Goal: Navigation & Orientation: Find specific page/section

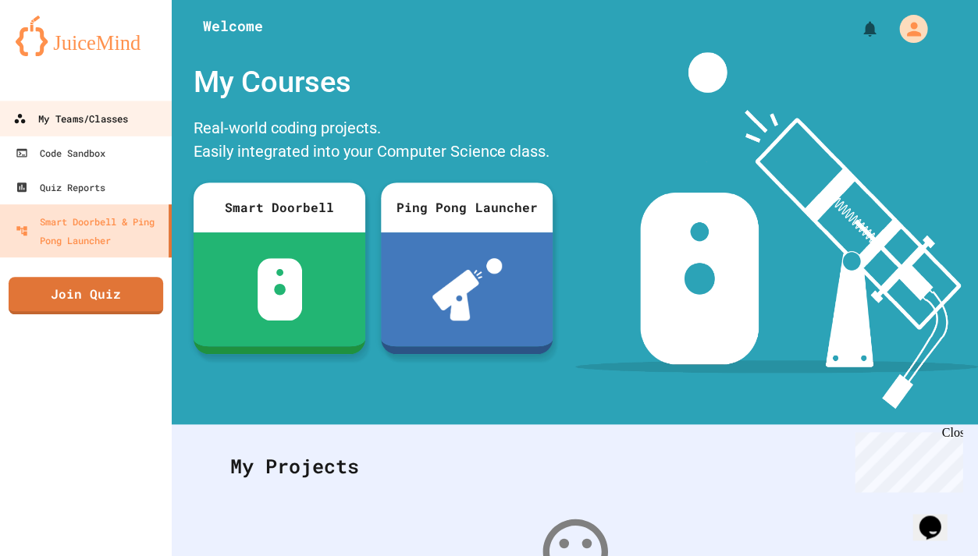
click at [80, 126] on div "My Teams/Classes" at bounding box center [70, 119] width 115 height 20
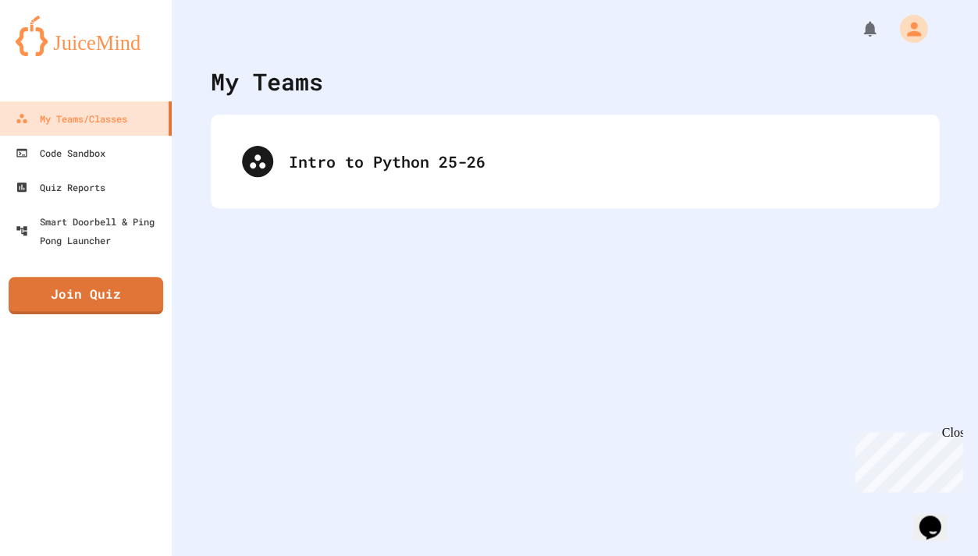
click at [462, 195] on div "Intro to Python 25-26" at bounding box center [575, 162] width 728 height 94
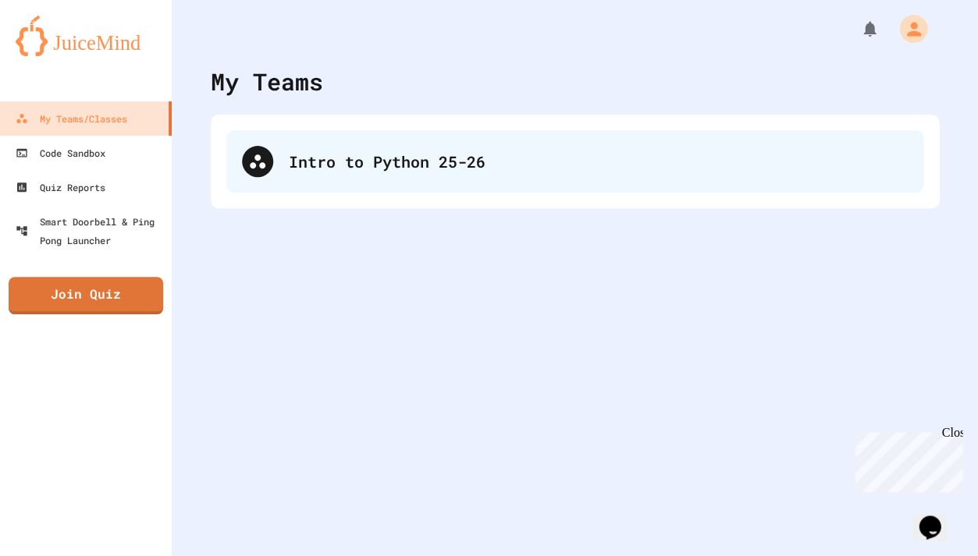
click at [492, 166] on div "Intro to Python 25-26" at bounding box center [598, 161] width 619 height 23
